Goal: Information Seeking & Learning: Learn about a topic

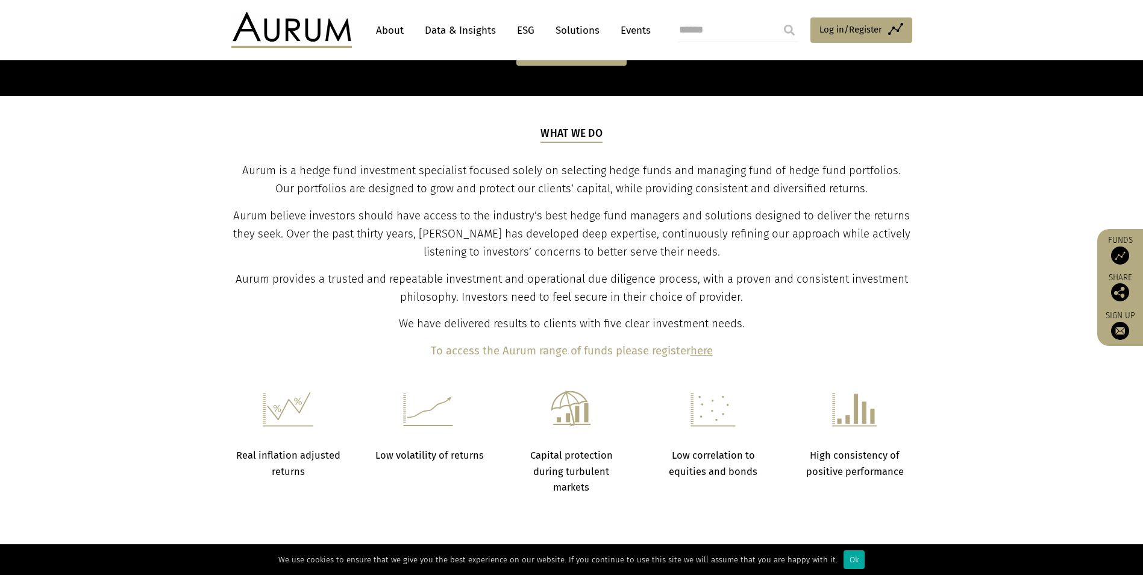
scroll to position [361, 0]
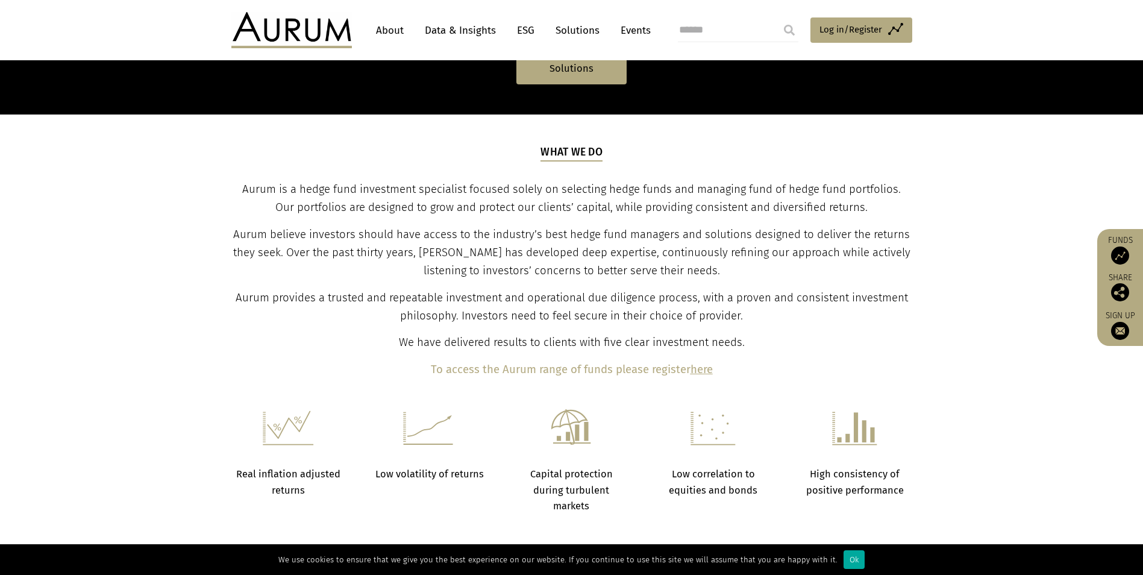
click at [389, 33] on link "About" at bounding box center [390, 30] width 40 height 22
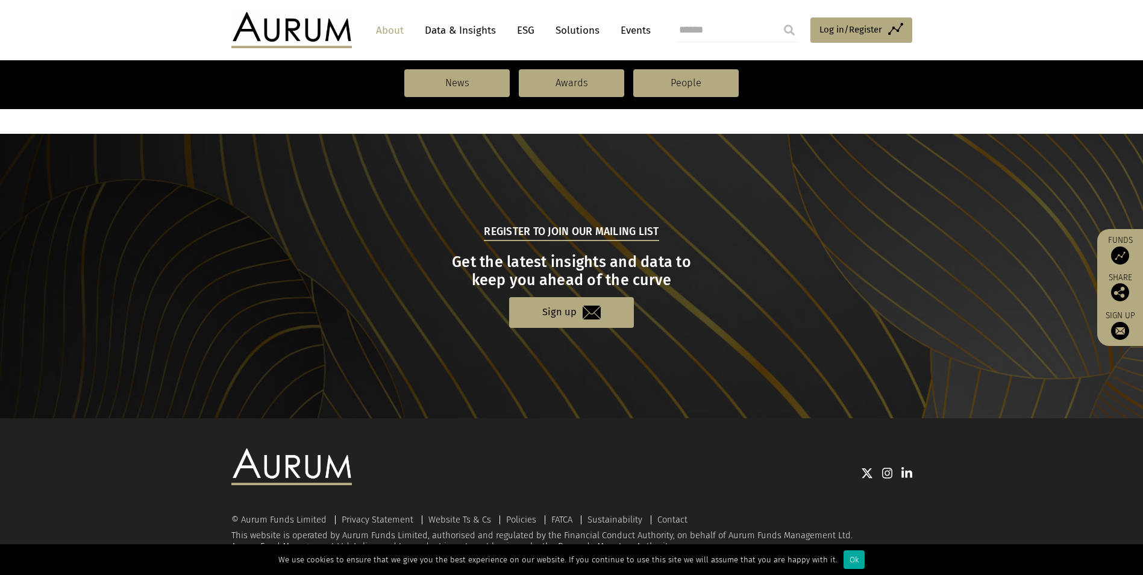
scroll to position [1231, 0]
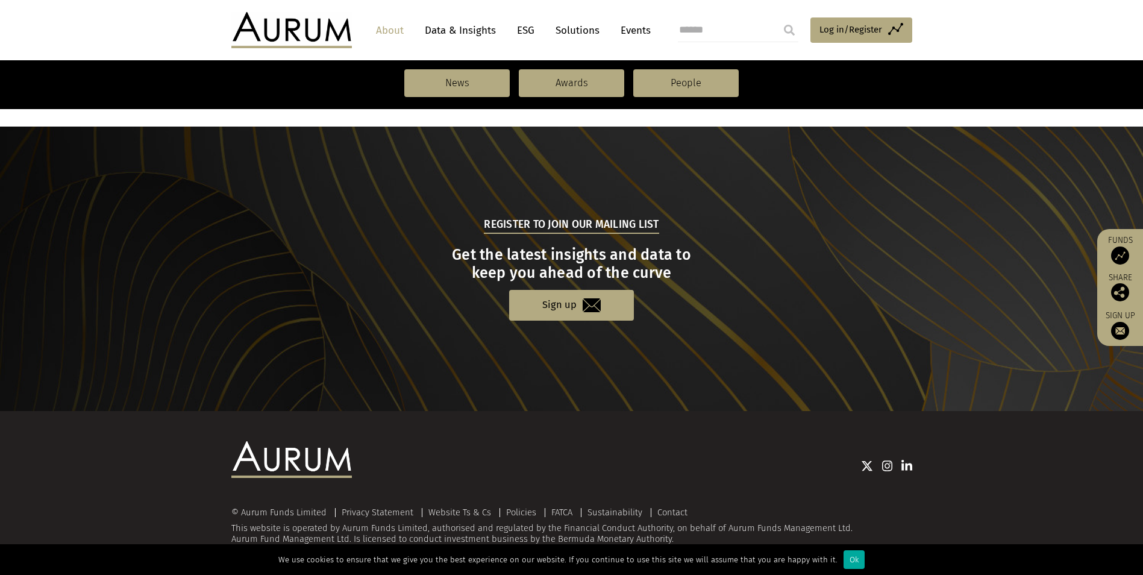
click at [475, 38] on link "Data & Insights" at bounding box center [460, 30] width 83 height 22
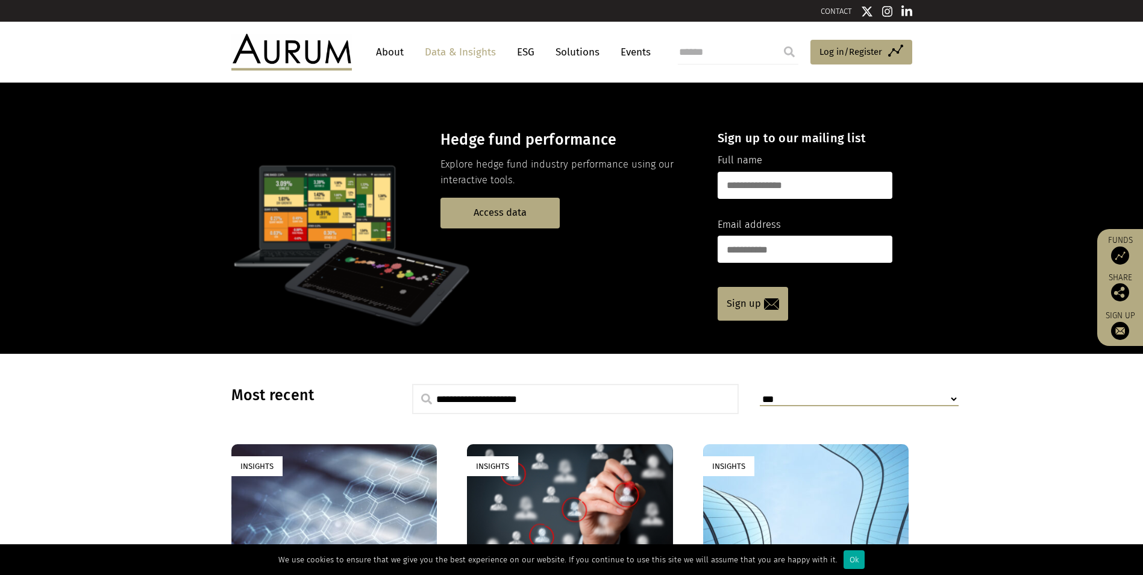
click at [397, 53] on link "About" at bounding box center [390, 52] width 40 height 22
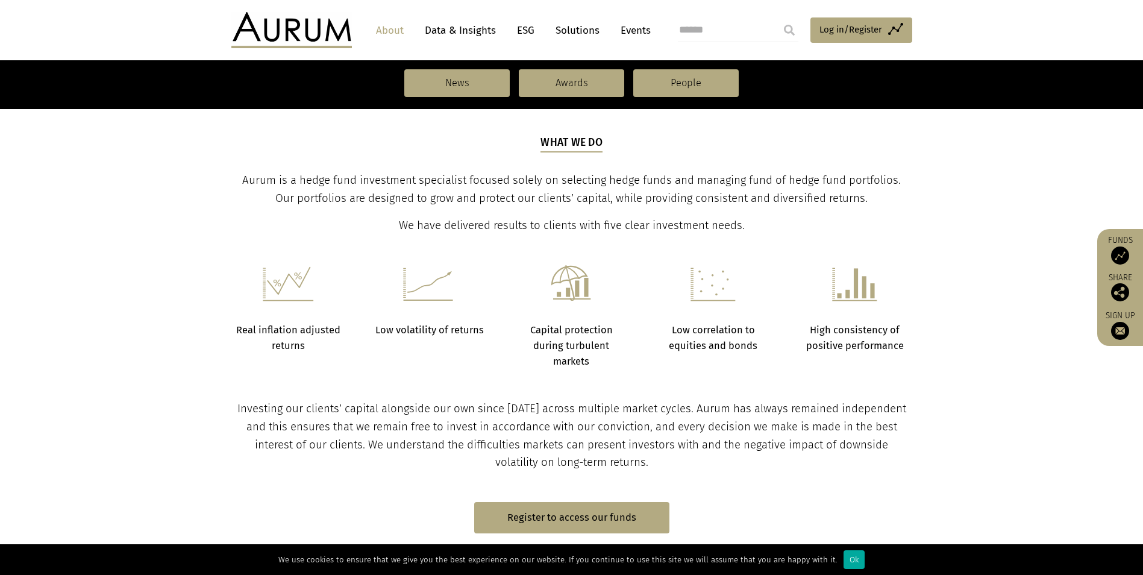
scroll to position [361, 0]
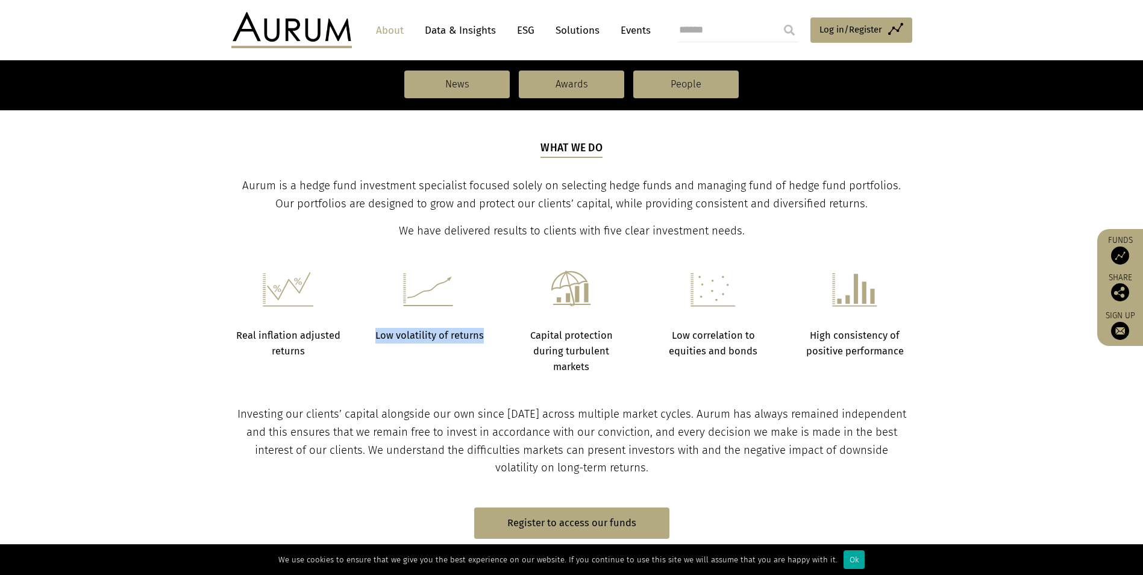
drag, startPoint x: 486, startPoint y: 334, endPoint x: 376, endPoint y: 340, distance: 109.8
click at [376, 340] on p "Low volatility of returns" at bounding box center [429, 336] width 111 height 16
drag, startPoint x: 376, startPoint y: 340, endPoint x: 395, endPoint y: 363, distance: 29.9
click at [395, 363] on div "Real inflation adjusted returns Low volatility of returns Capital protection du…" at bounding box center [571, 322] width 705 height 105
